Goal: Transaction & Acquisition: Purchase product/service

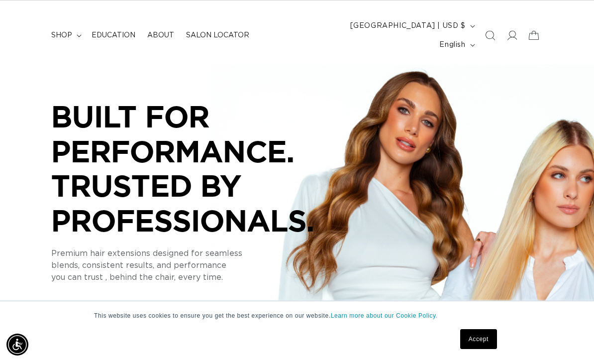
click at [472, 342] on link "Accept" at bounding box center [479, 339] width 37 height 20
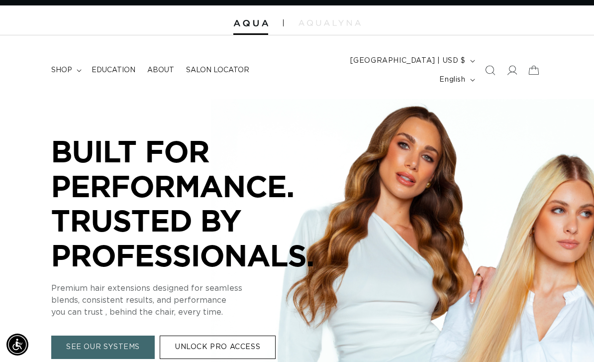
scroll to position [0, 1048]
click at [67, 66] on span "shop" at bounding box center [61, 70] width 21 height 9
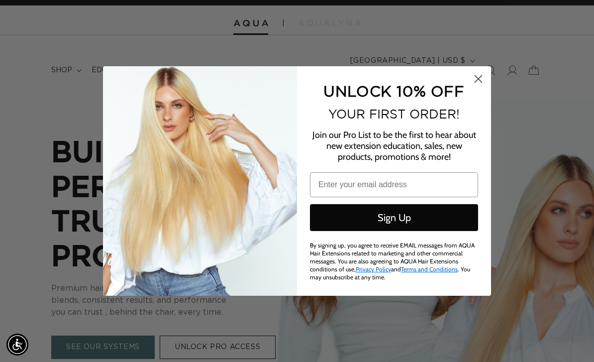
scroll to position [0, 0]
click at [486, 76] on circle "Close dialog" at bounding box center [478, 79] width 16 height 16
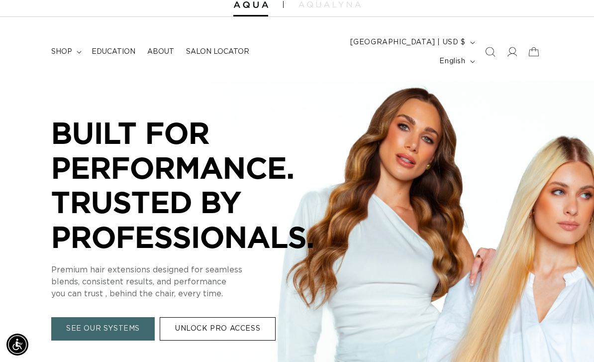
scroll to position [0, 524]
click at [69, 47] on span "shop" at bounding box center [61, 51] width 21 height 9
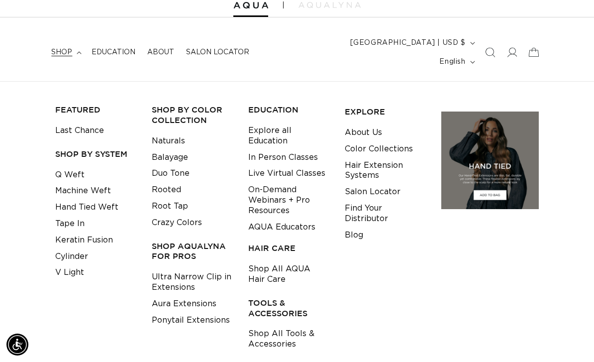
scroll to position [0, 0]
click at [72, 216] on link "Tape In" at bounding box center [69, 224] width 29 height 16
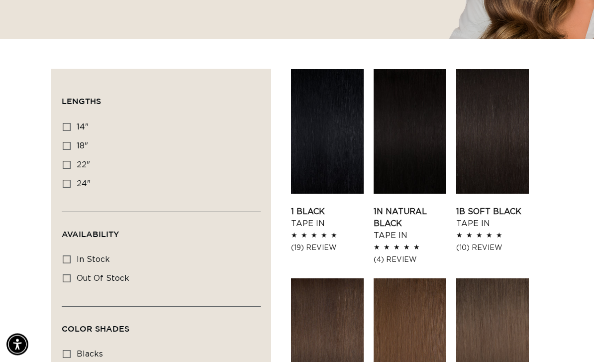
scroll to position [303, 0]
click at [352, 206] on link "1 Black Tape In" at bounding box center [327, 218] width 73 height 24
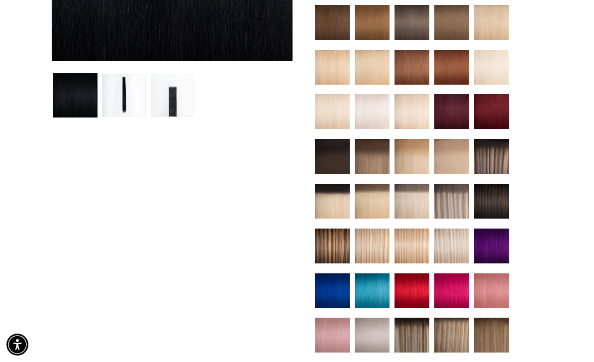
scroll to position [444, 0]
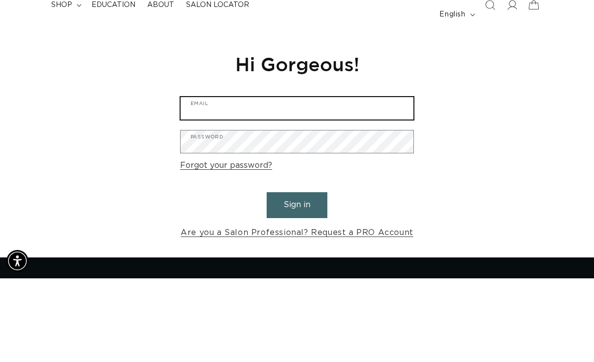
type input "hairbycharlee@gmail.com"
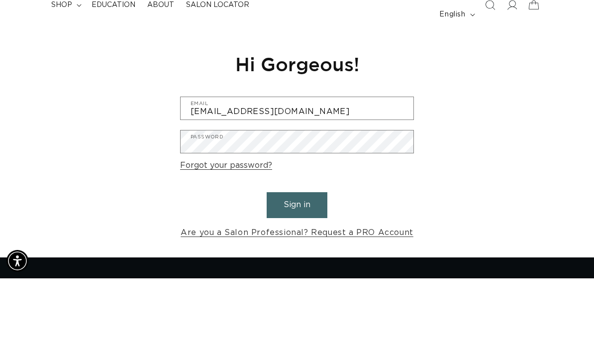
click at [297, 276] on button "Sign in" at bounding box center [297, 288] width 61 height 25
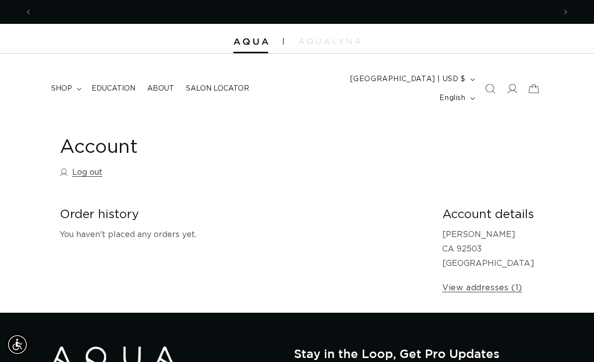
scroll to position [0, 524]
click at [62, 84] on span "shop" at bounding box center [61, 88] width 21 height 9
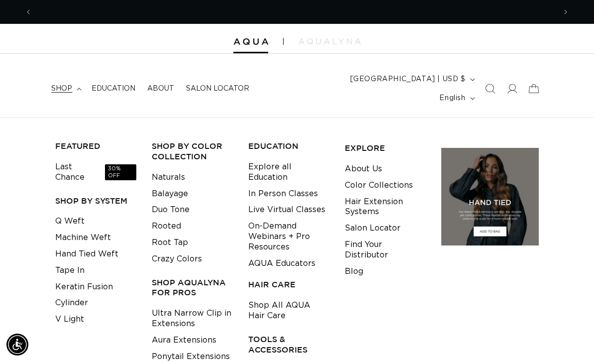
scroll to position [0, 1048]
click at [65, 262] on link "Tape In" at bounding box center [69, 270] width 29 height 16
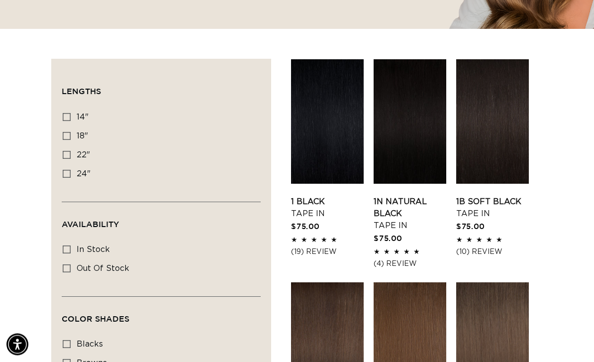
scroll to position [313, 0]
click at [343, 196] on link "1 Black Tape In" at bounding box center [327, 208] width 73 height 24
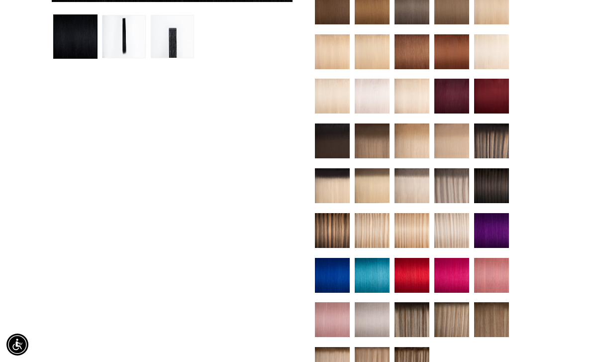
scroll to position [439, 0]
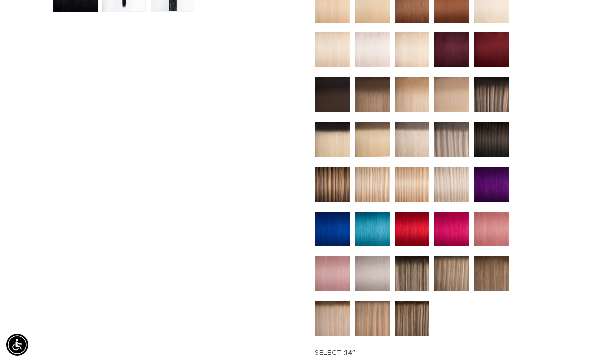
click at [404, 360] on input "18" Variant sold out or unavailable" at bounding box center [404, 360] width 0 height 0
radio input "true"
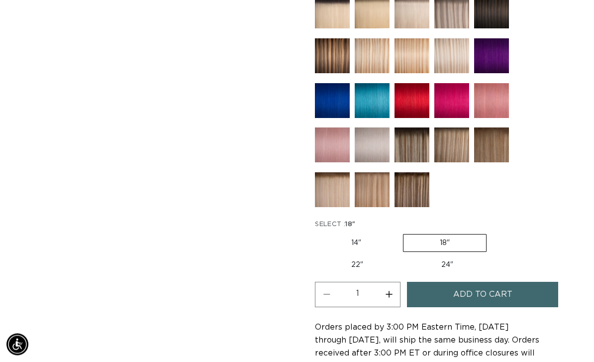
scroll to position [567, 0]
click at [399, 282] on button "Increase quantity for 1 Black - Tape In" at bounding box center [389, 294] width 22 height 25
click at [395, 282] on button "Increase quantity for 1 Black - Tape In" at bounding box center [389, 294] width 22 height 25
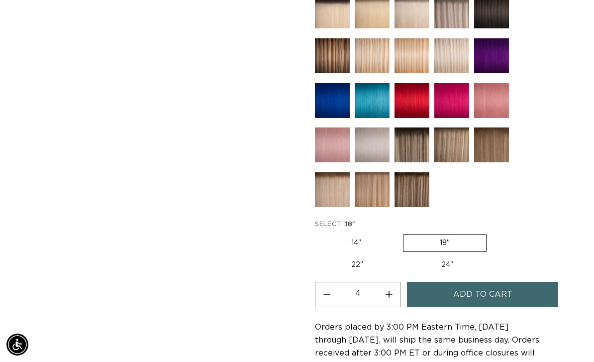
click at [394, 282] on button "Increase quantity for 1 Black - Tape In" at bounding box center [389, 294] width 22 height 25
type input "5"
click at [460, 282] on span "Add to cart" at bounding box center [483, 294] width 59 height 25
